Goal: Complete application form

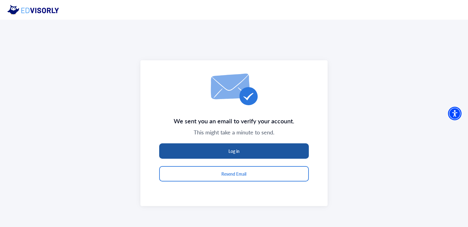
click at [277, 147] on button "Log in" at bounding box center [234, 151] width 150 height 15
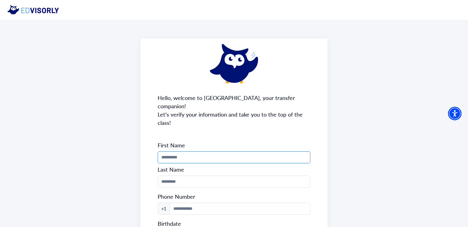
click at [222, 152] on input "Phone Number" at bounding box center [234, 158] width 153 height 12
type input "*******"
type input "*****"
type input "**********"
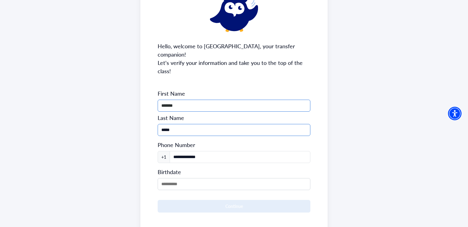
scroll to position [52, 0]
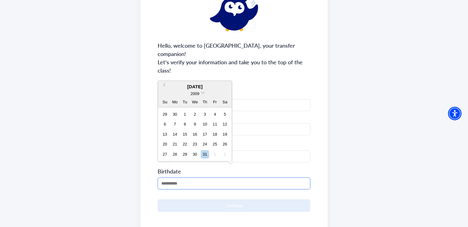
click at [167, 178] on input "MM/DD/YYYY" at bounding box center [234, 184] width 153 height 12
click at [203, 93] on span at bounding box center [203, 92] width 4 height 4
click at [194, 105] on div "2007" at bounding box center [195, 106] width 36 height 6
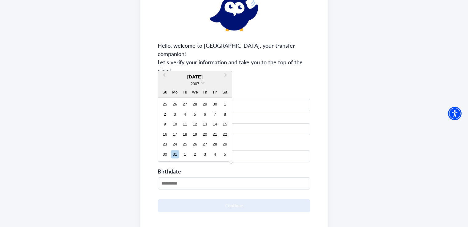
click at [194, 105] on div "28" at bounding box center [195, 104] width 8 height 8
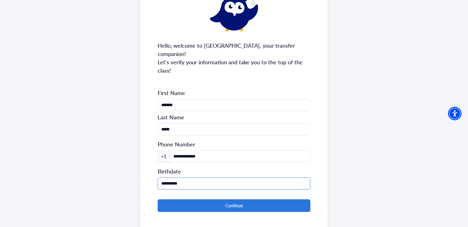
click at [167, 178] on input "**********" at bounding box center [234, 184] width 153 height 12
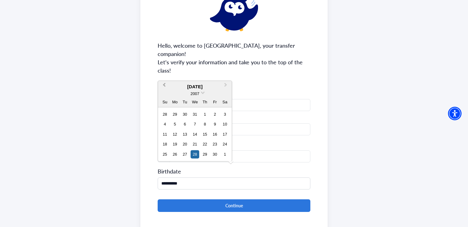
click at [164, 84] on span "Previous Month" at bounding box center [164, 86] width 0 height 9
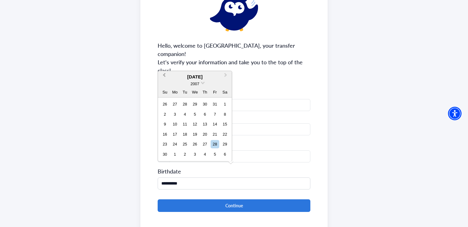
click at [164, 84] on div "2007" at bounding box center [195, 84] width 74 height 6
click at [164, 72] on button "Previous Month" at bounding box center [164, 77] width 10 height 10
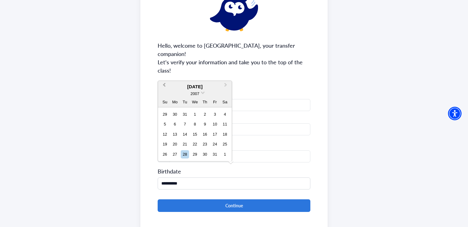
click at [164, 84] on span "Previous Month" at bounding box center [164, 86] width 0 height 9
click at [217, 112] on div "4" at bounding box center [215, 114] width 8 height 8
type input "**********"
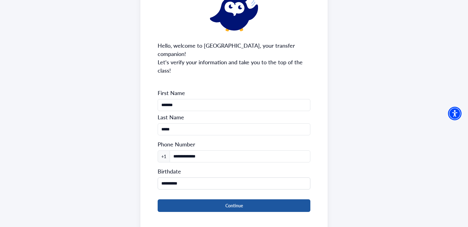
click at [225, 200] on button "Continue" at bounding box center [234, 206] width 153 height 13
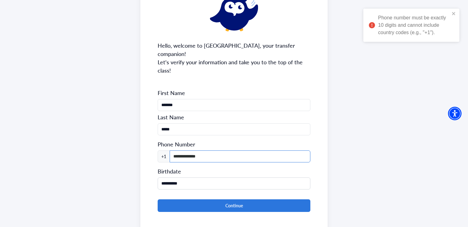
click at [181, 151] on input "**********" at bounding box center [240, 157] width 141 height 12
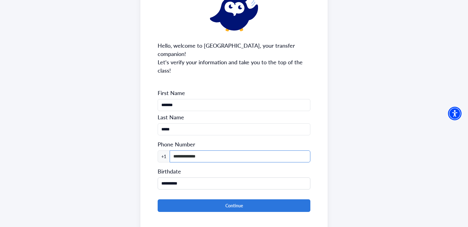
click at [211, 151] on input "**********" at bounding box center [240, 157] width 141 height 12
type input "**"
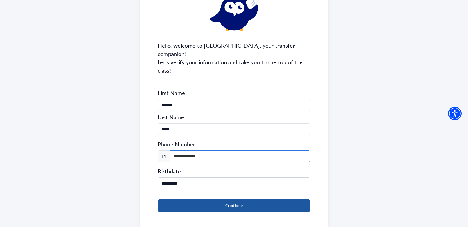
type input "**********"
click at [217, 200] on button "Continue" at bounding box center [234, 206] width 153 height 13
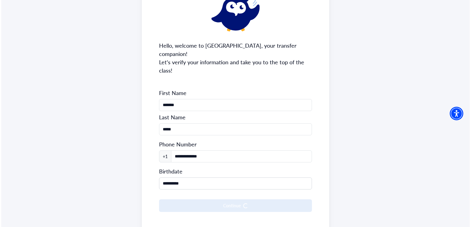
scroll to position [0, 0]
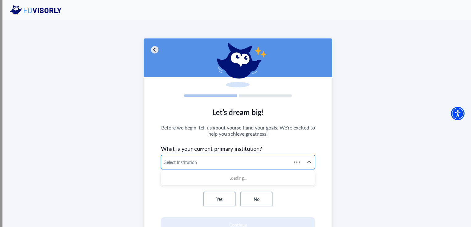
click at [214, 161] on div at bounding box center [226, 163] width 124 height 8
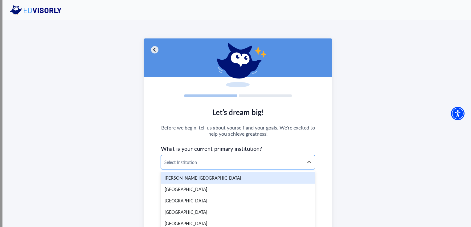
click at [305, 129] on span "Before we begin, tell us about yourself and your goals. We’re excited to help y…" at bounding box center [238, 131] width 154 height 12
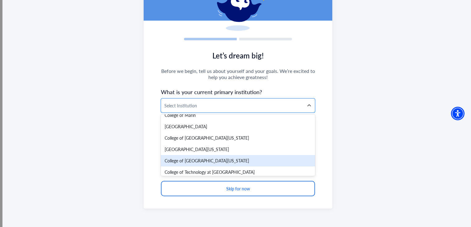
scroll to position [2059, 0]
click at [199, 156] on div "College of [GEOGRAPHIC_DATA][US_STATE]" at bounding box center [238, 160] width 154 height 11
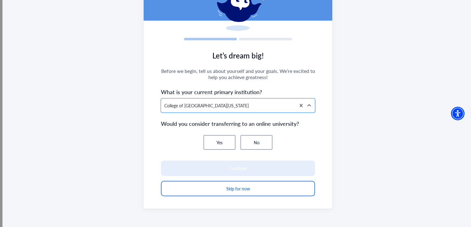
click at [249, 147] on button "No" at bounding box center [256, 142] width 32 height 15
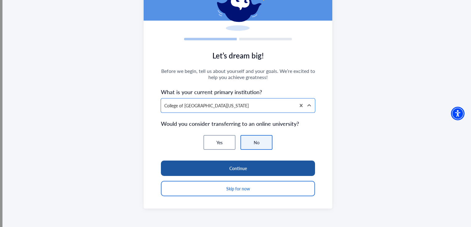
click at [253, 168] on button "Continue" at bounding box center [238, 168] width 154 height 15
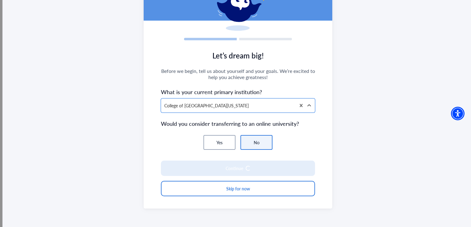
scroll to position [51, 0]
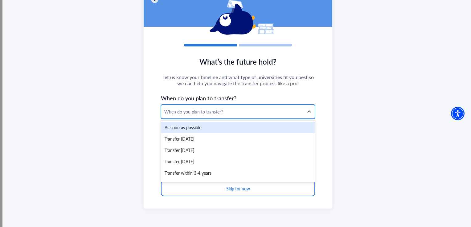
click at [213, 108] on div "When do you plan to transfer?" at bounding box center [232, 112] width 142 height 14
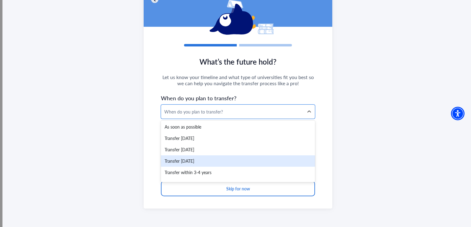
scroll to position [0, 0]
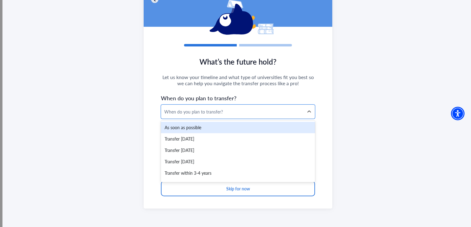
click at [183, 125] on div "As soon as possible" at bounding box center [238, 127] width 154 height 11
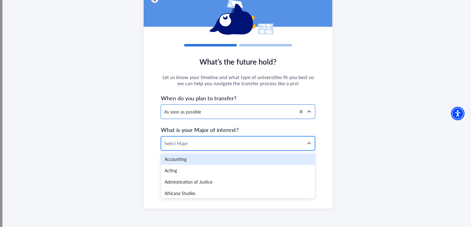
click at [190, 143] on div at bounding box center [232, 144] width 136 height 8
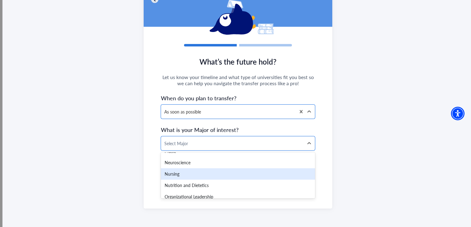
scroll to position [930, 0]
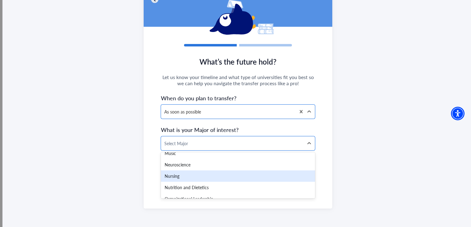
click at [183, 179] on div "Nursing" at bounding box center [238, 176] width 154 height 11
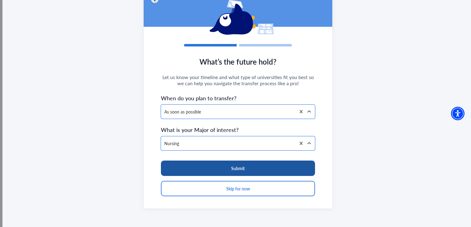
click at [220, 174] on button "Submit" at bounding box center [238, 168] width 154 height 15
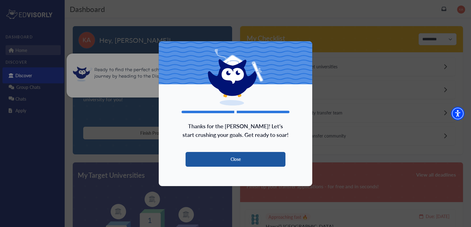
click at [219, 153] on button "Close" at bounding box center [236, 159] width 100 height 15
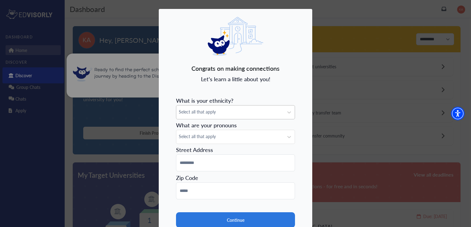
click at [208, 118] on div "Select all that apply" at bounding box center [229, 113] width 107 height 14
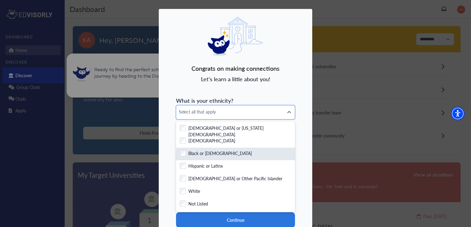
click at [204, 153] on label "Black or [DEMOGRAPHIC_DATA]" at bounding box center [219, 154] width 63 height 8
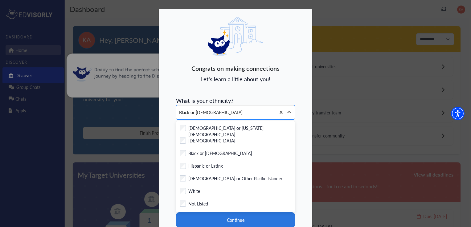
click at [213, 91] on div "Congrats on making connections Let's learn a little about you! What is your eth…" at bounding box center [235, 137] width 154 height 257
click at [286, 111] on icon at bounding box center [289, 112] width 6 height 6
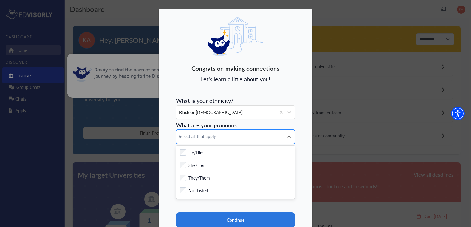
click at [247, 138] on span "Select all that apply" at bounding box center [230, 136] width 102 height 6
click at [281, 133] on div "Select all that apply" at bounding box center [229, 137] width 107 height 14
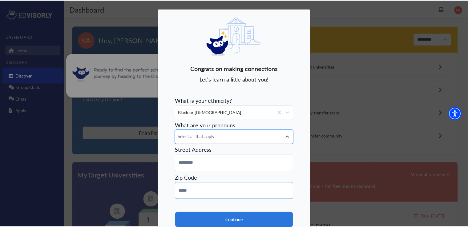
scroll to position [46, 0]
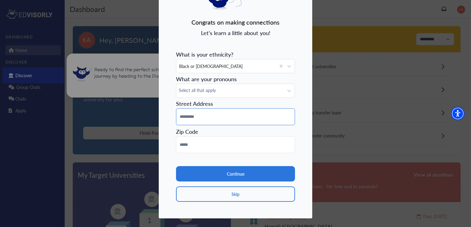
click at [233, 119] on input at bounding box center [235, 116] width 119 height 17
click at [192, 117] on input "**********" at bounding box center [235, 116] width 119 height 17
type input "**********"
click at [202, 146] on input at bounding box center [235, 145] width 119 height 17
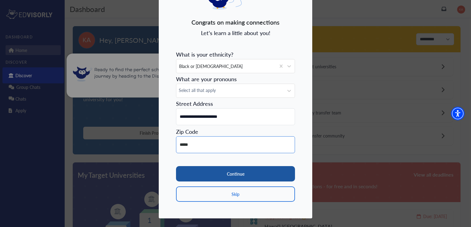
type input "*****"
click at [228, 179] on button "Continue" at bounding box center [235, 173] width 119 height 15
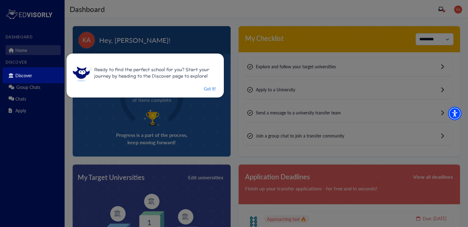
click at [204, 84] on div "Ready to find the perfect school for you? Start your journey by heading to the …" at bounding box center [145, 76] width 157 height 44
click at [206, 90] on button "Got it!" at bounding box center [209, 89] width 13 height 8
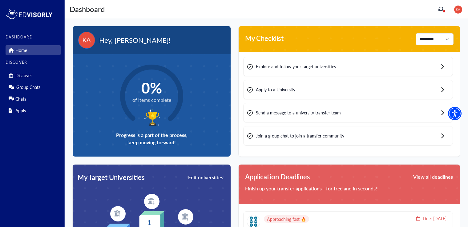
click at [275, 70] on span "Explore and follow your target universities" at bounding box center [296, 66] width 80 height 6
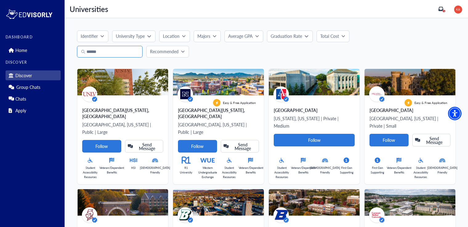
click at [116, 48] on input "Search" at bounding box center [110, 52] width 66 height 12
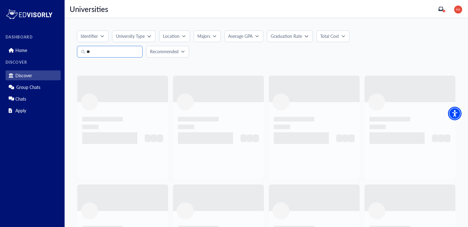
type input "*"
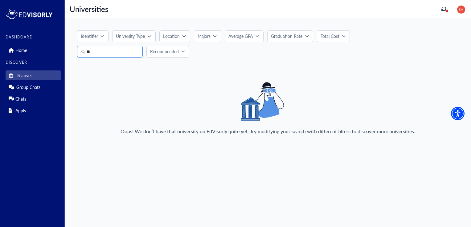
type input "*"
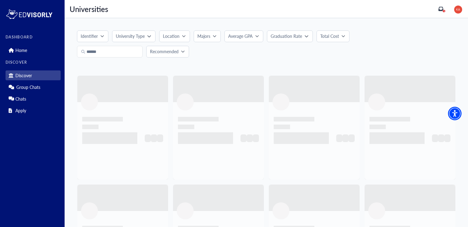
click at [137, 39] on p "University Type" at bounding box center [130, 36] width 29 height 6
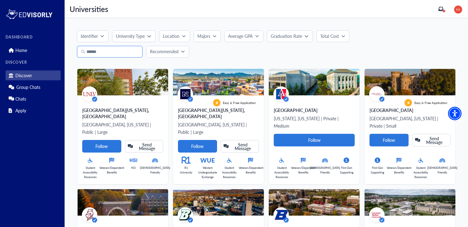
click at [115, 53] on input "Search" at bounding box center [110, 52] width 66 height 12
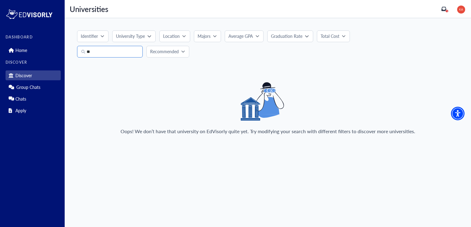
type input "*"
